Goal: Task Accomplishment & Management: Manage account settings

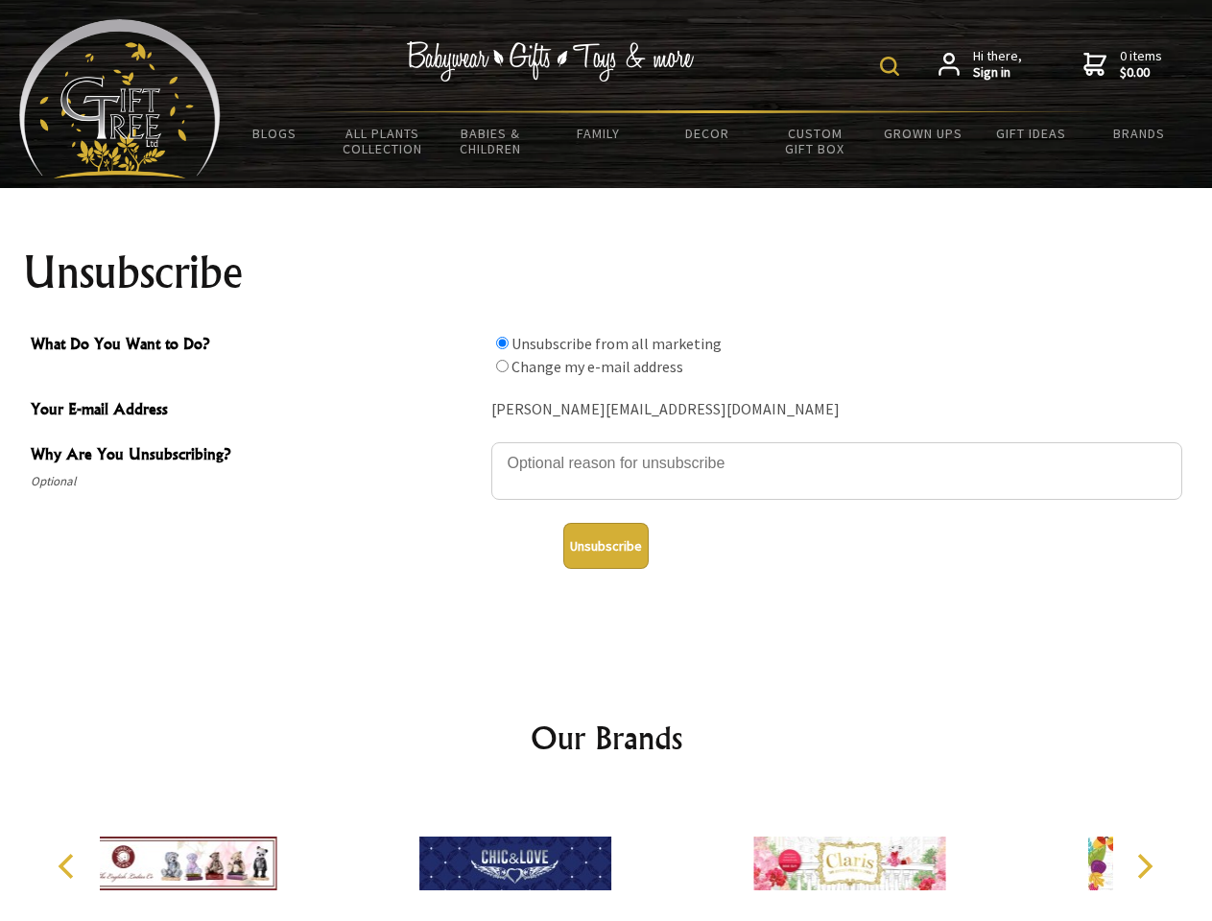
click at [893, 66] on img at bounding box center [889, 66] width 19 height 19
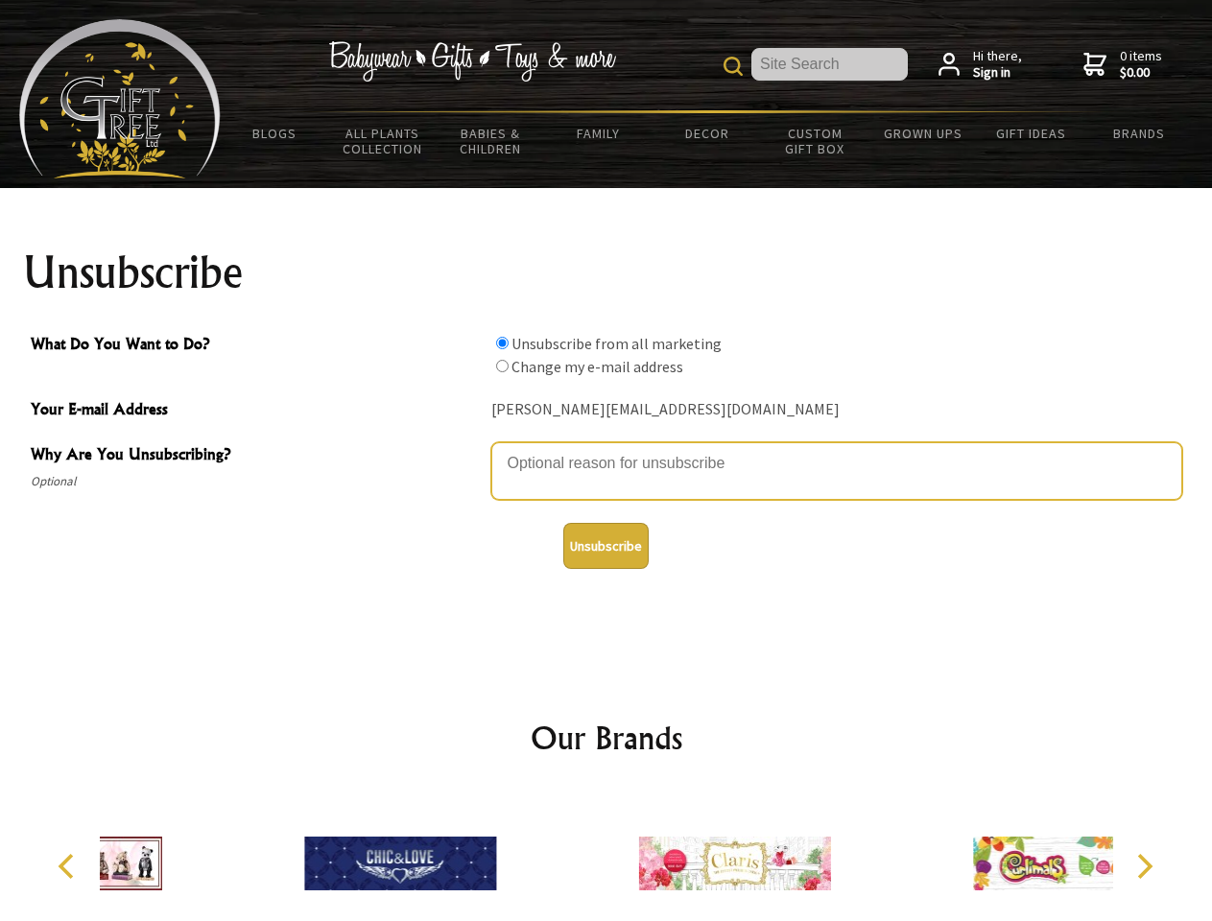
click at [607, 449] on textarea "Why Are You Unsubscribing?" at bounding box center [836, 471] width 691 height 58
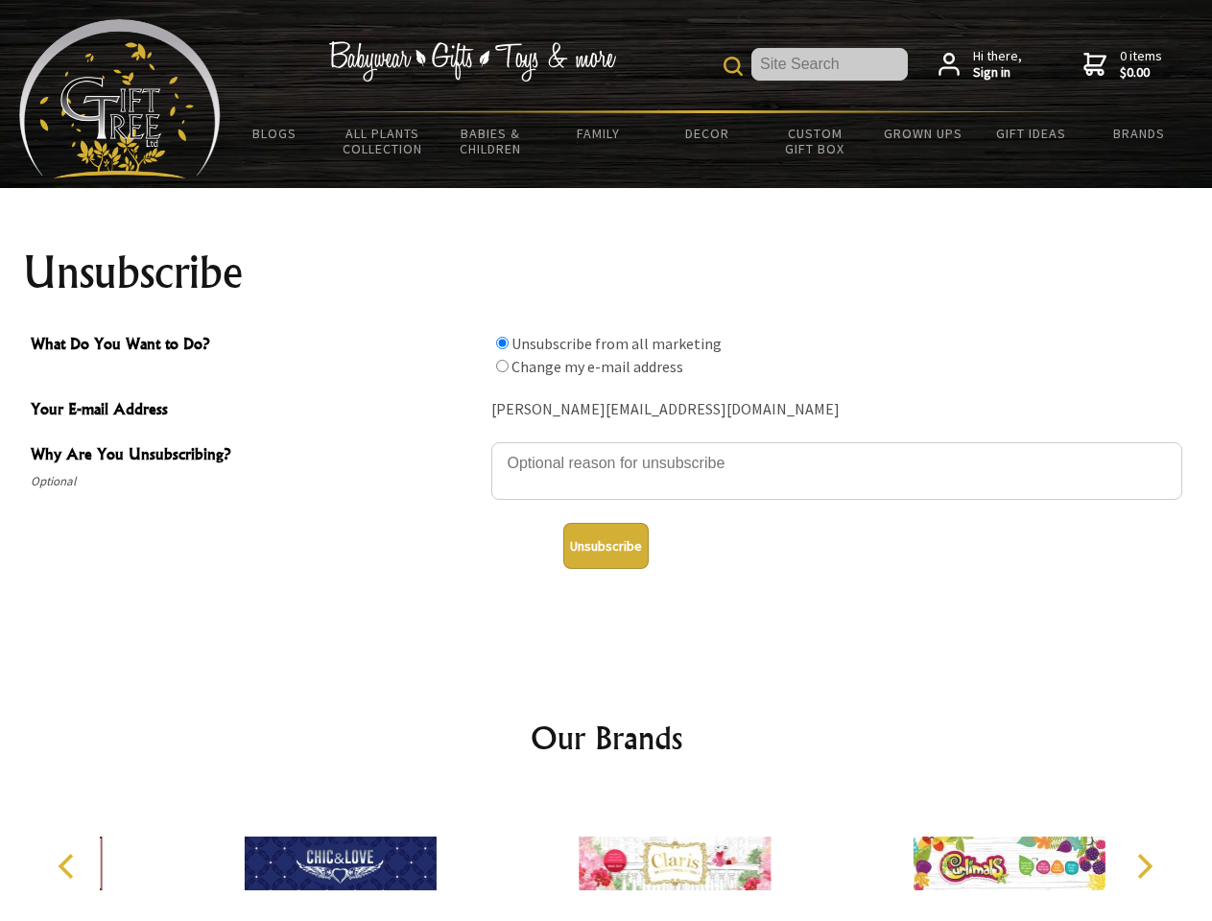
click at [502, 343] on input "What Do You Want to Do?" at bounding box center [502, 343] width 12 height 12
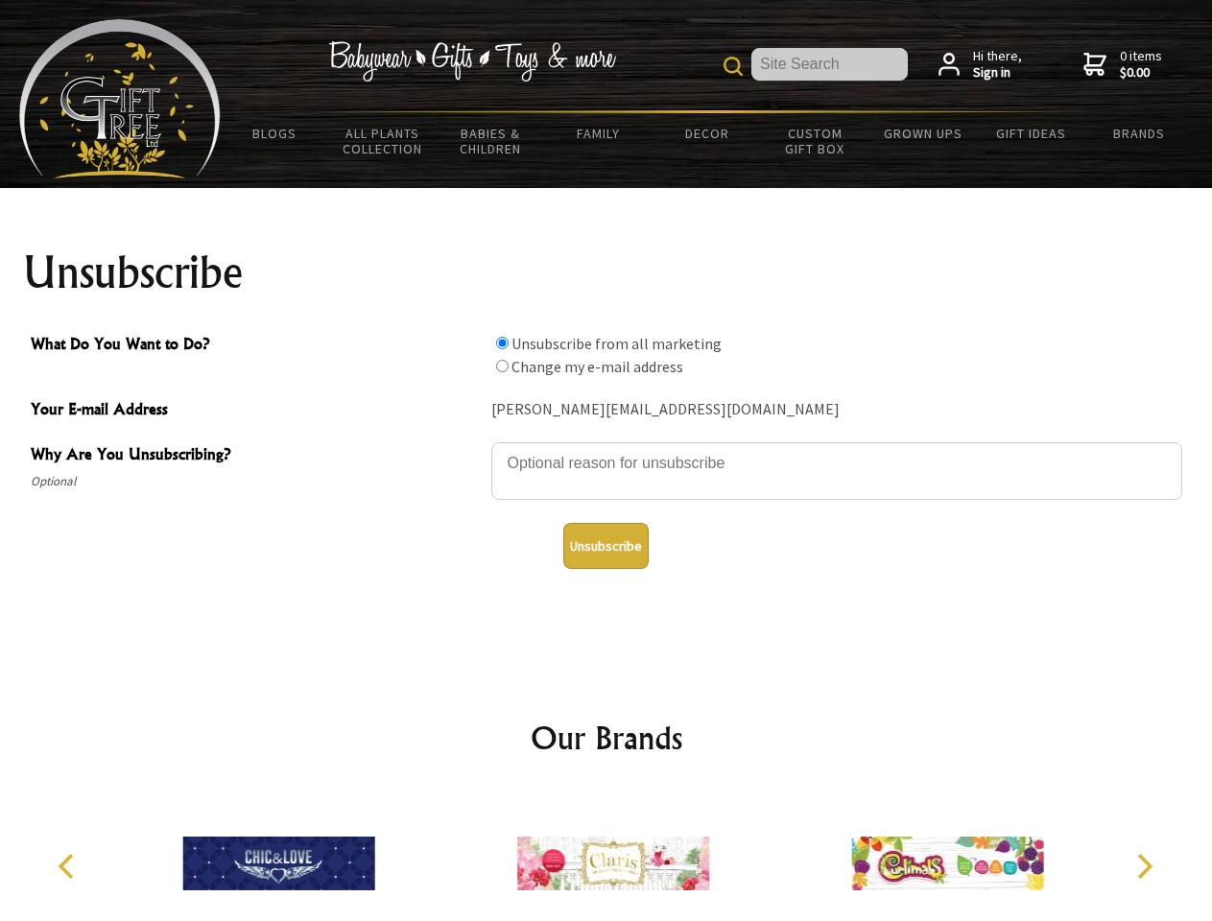
click at [502, 366] on input "What Do You Want to Do?" at bounding box center [502, 366] width 12 height 12
radio input "true"
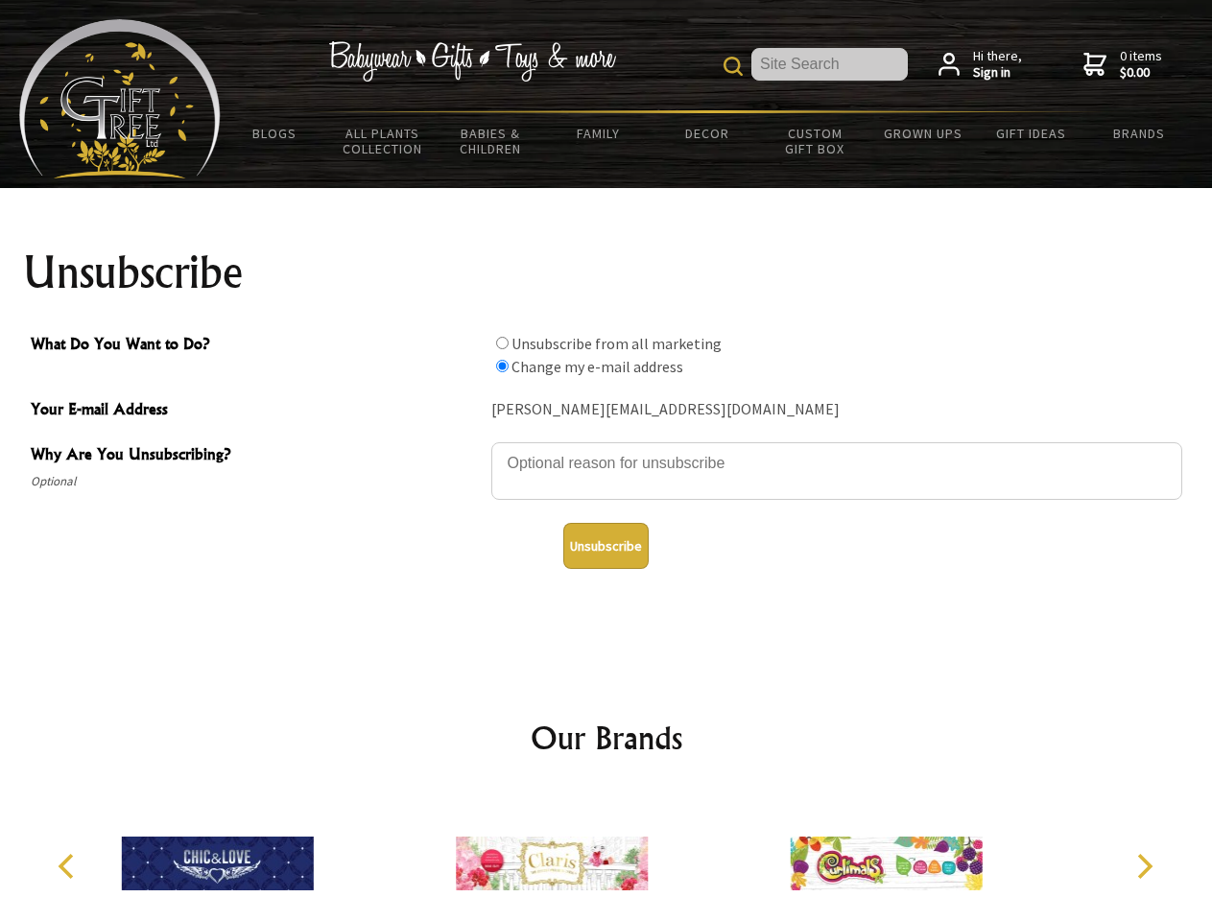
click at [606, 546] on button "Unsubscribe" at bounding box center [605, 546] width 85 height 46
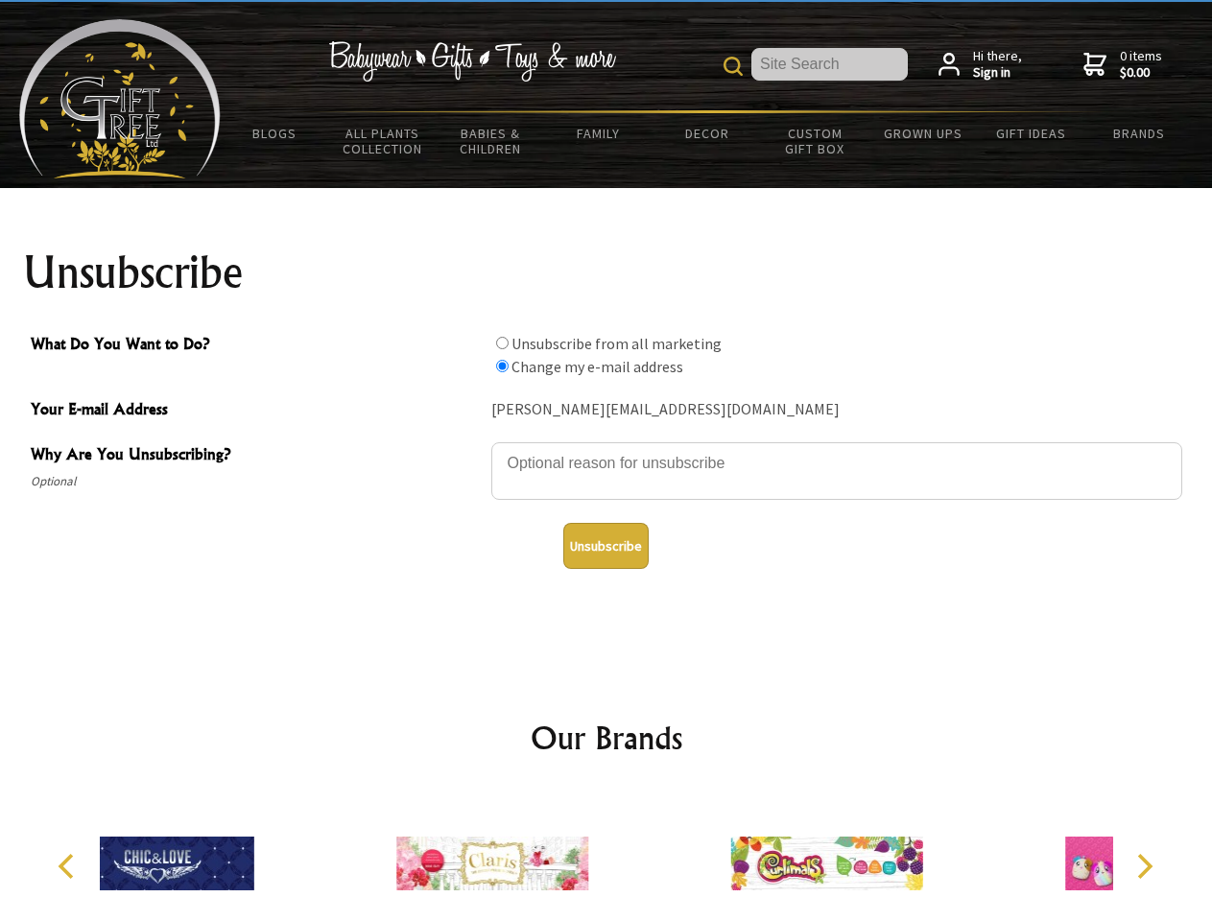
click at [607, 856] on div at bounding box center [492, 867] width 334 height 150
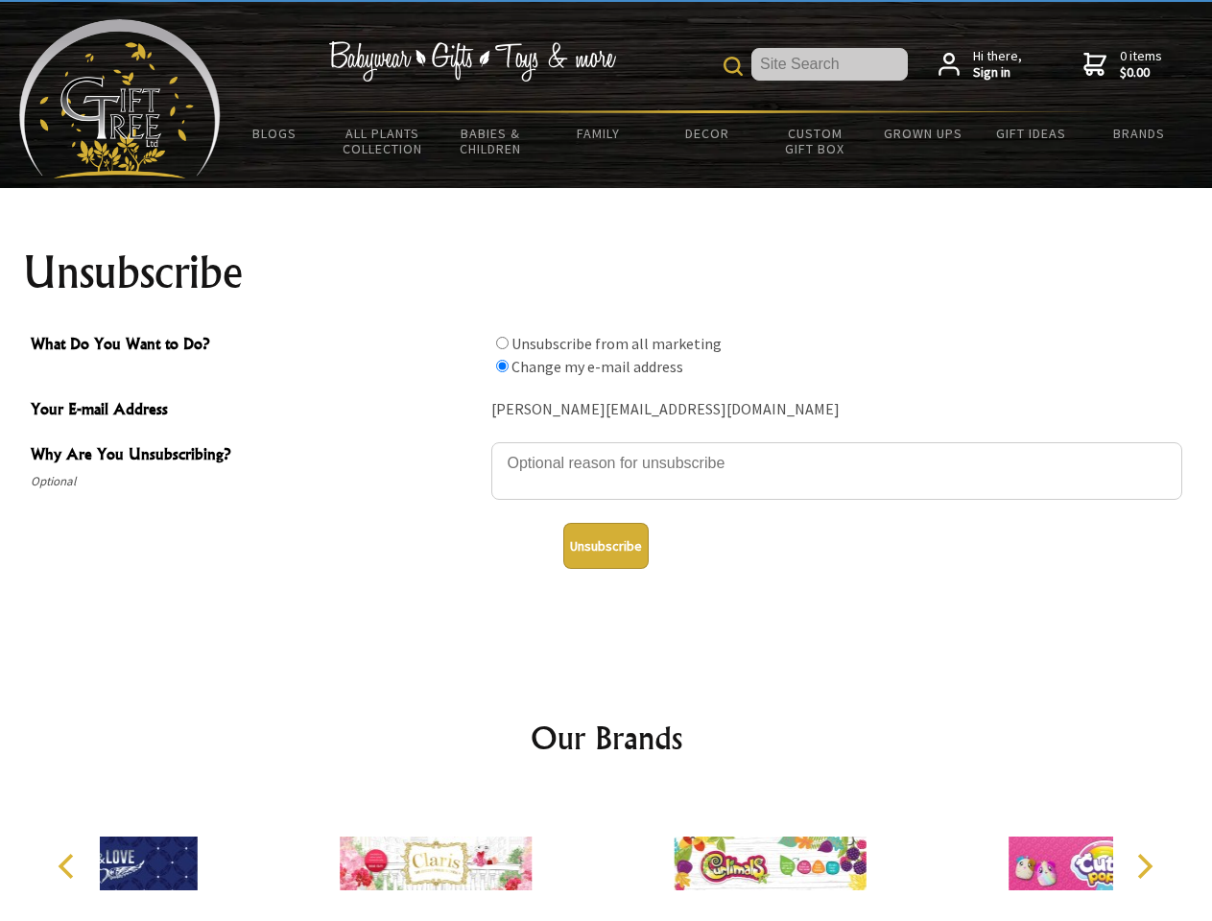
click at [69, 867] on icon "Previous" at bounding box center [68, 866] width 25 height 25
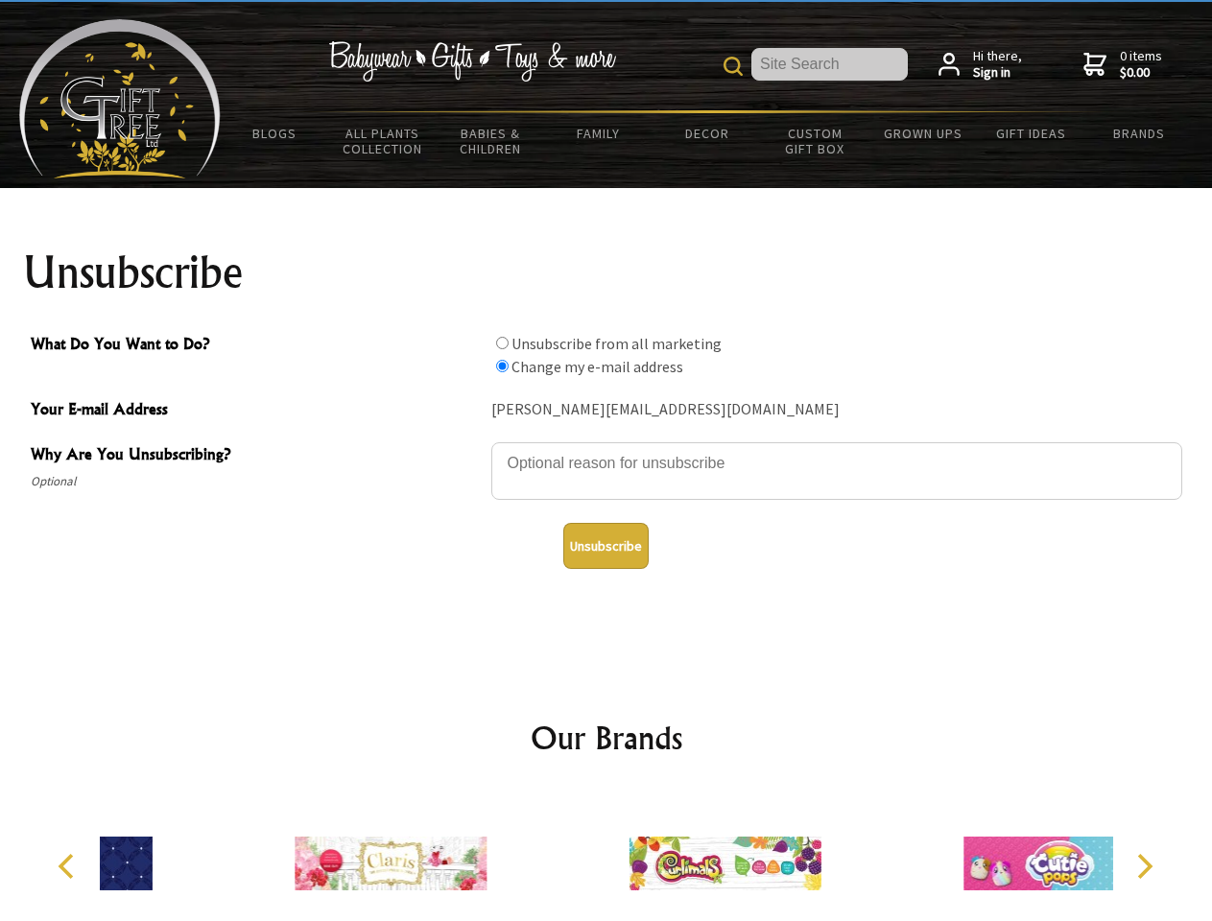
click at [1144, 867] on icon "Next" at bounding box center [1143, 866] width 25 height 25
